Goal: Communication & Community: Answer question/provide support

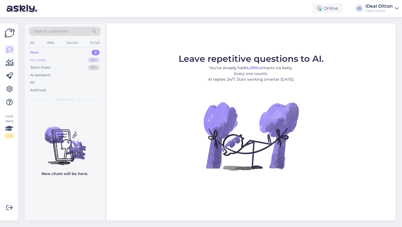
click at [34, 61] on div "My chats" at bounding box center [38, 59] width 16 height 5
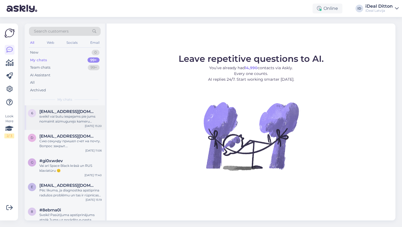
click at [60, 117] on div "sveiki! vai butu iespejams pie jums nomainit aizmugurejo kameru iphone 11 un ci…" at bounding box center [70, 119] width 62 height 10
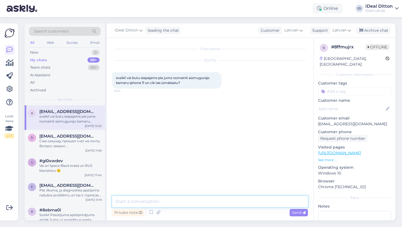
click at [135, 201] on textarea at bounding box center [210, 201] width 196 height 11
click at [213, 202] on textarea "Labdien. Tadu remontu iPhone 11 nebaram pedavat." at bounding box center [210, 201] width 196 height 11
drag, startPoint x: 233, startPoint y: 202, endPoint x: 123, endPoint y: 196, distance: 110.4
click at [123, 196] on textarea "Labdien. Tadu remontu iPhone 11 nebaram piedavat." at bounding box center [210, 201] width 196 height 11
paste textarea "! Šādu remontu iPhone 11 diemžēl nevaram piedāvā"
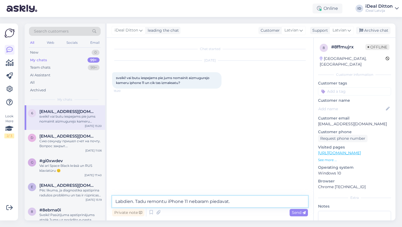
type textarea "Labdien! Šādu remontu iPhone 11 diemžēl nevaram piedāvāt."
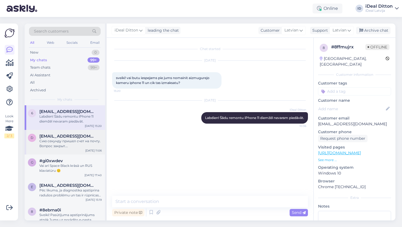
click at [67, 143] on div "Сию секунду пришел счет на почту. Вопрос закрыт. [GEOGRAPHIC_DATA]" at bounding box center [70, 144] width 62 height 10
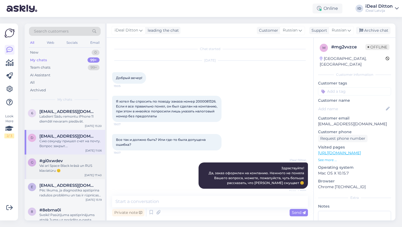
click at [64, 171] on div "Vai arī Space Black krāsā un RUS klaviatūru 🙂" at bounding box center [70, 168] width 62 height 10
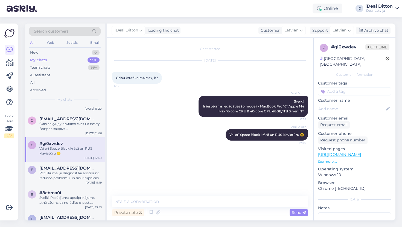
scroll to position [19, 0]
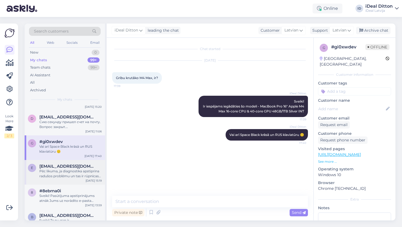
click at [64, 170] on div "Pēc likuma, ja diagnostika apstiprina radušos problēmu un tas ir rūpnīcas brāķi…" at bounding box center [70, 174] width 62 height 10
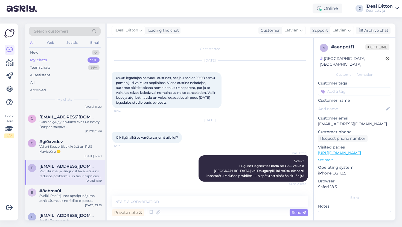
scroll to position [59, 0]
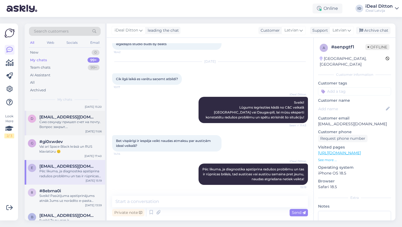
click at [68, 123] on div "Сию секунду пришел счет на почту. Вопрос закрыт. [GEOGRAPHIC_DATA]" at bounding box center [70, 125] width 62 height 10
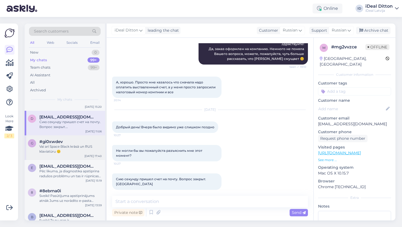
click at [71, 155] on div "g #gi0xwdev Vai arī Space Black krāsā un RUS klaviatūru 🙂 [DATE] 17:40" at bounding box center [65, 147] width 80 height 25
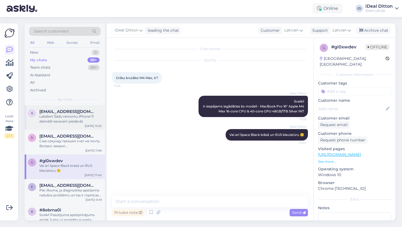
scroll to position [0, 0]
click at [66, 120] on div "Labdien! Šādu remontu iPhone 11 diemžēl nevaram piedāvāt." at bounding box center [70, 119] width 62 height 10
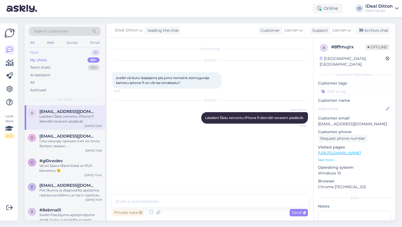
click at [39, 52] on div "New 0" at bounding box center [65, 53] width 72 height 8
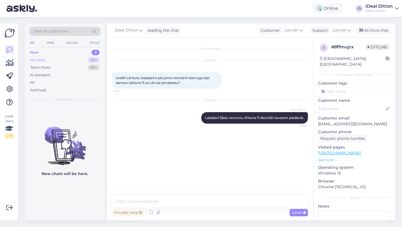
click at [46, 62] on div "My chats 99+" at bounding box center [65, 60] width 72 height 8
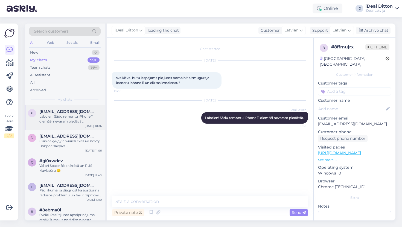
click at [56, 116] on div "Labdien! Šādu remontu iPhone 11 diemžēl nevaram piedāvāt." at bounding box center [70, 119] width 62 height 10
click at [43, 54] on div "New 0" at bounding box center [65, 53] width 72 height 8
